Goal: Task Accomplishment & Management: Manage account settings

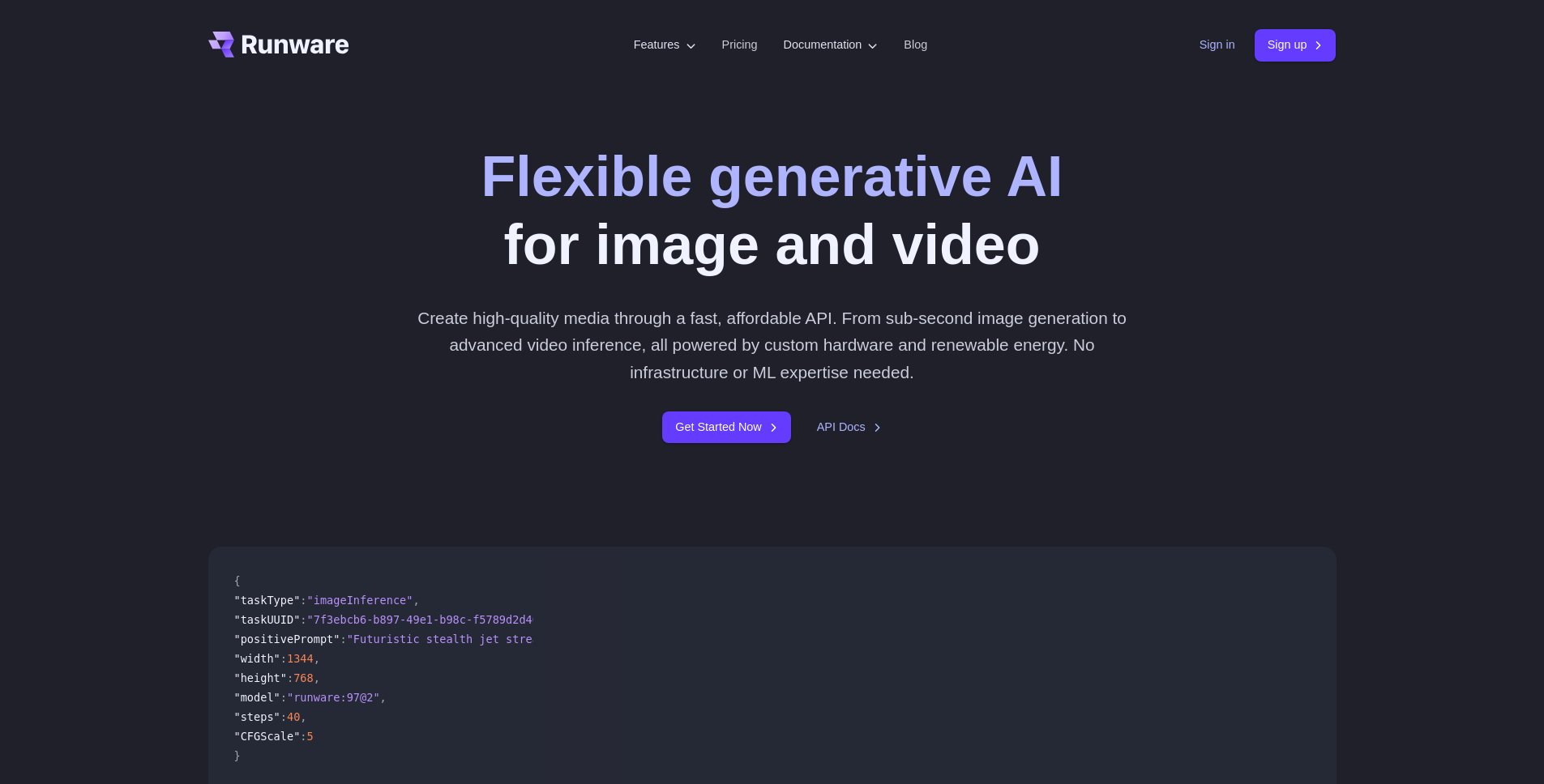
click at [1209, 39] on link "Sign in" at bounding box center [1217, 44] width 35 height 19
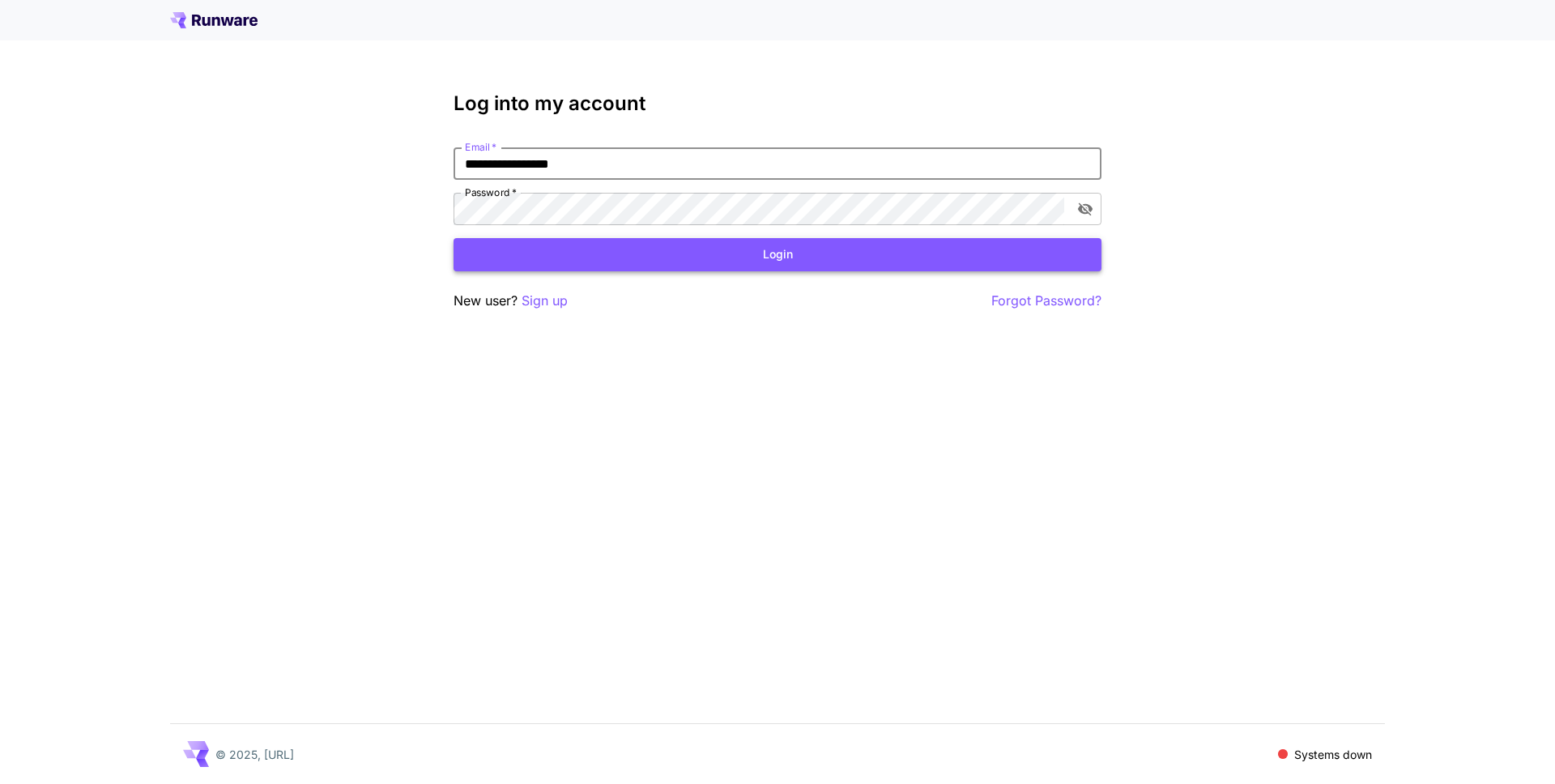
click at [690, 258] on button "Login" at bounding box center [777, 255] width 648 height 34
